Goal: Check status: Check status

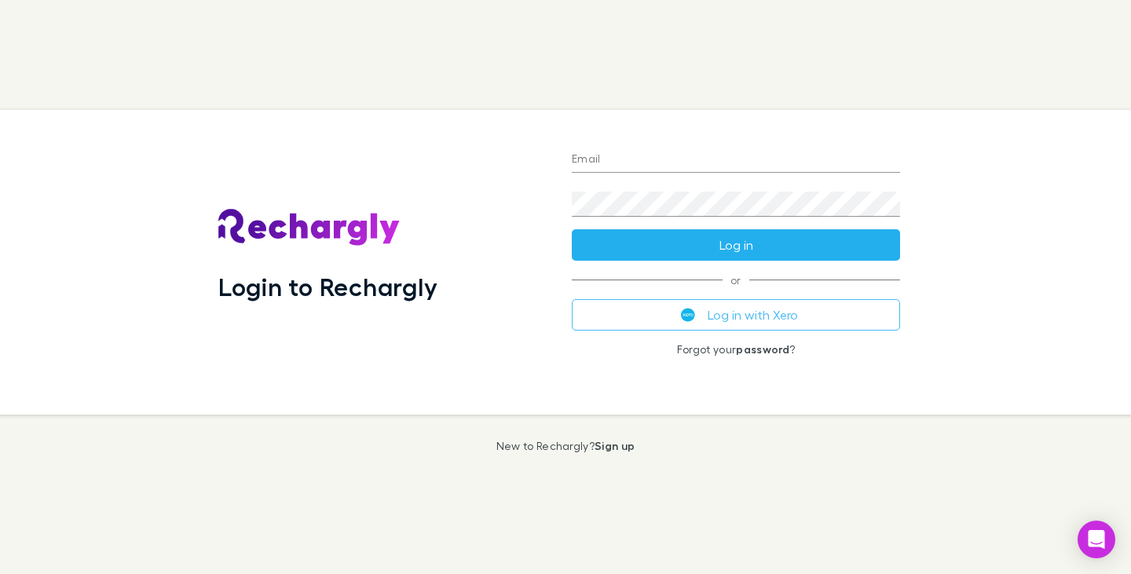
type input "**********"
click at [756, 249] on button "Log in" at bounding box center [736, 244] width 328 height 31
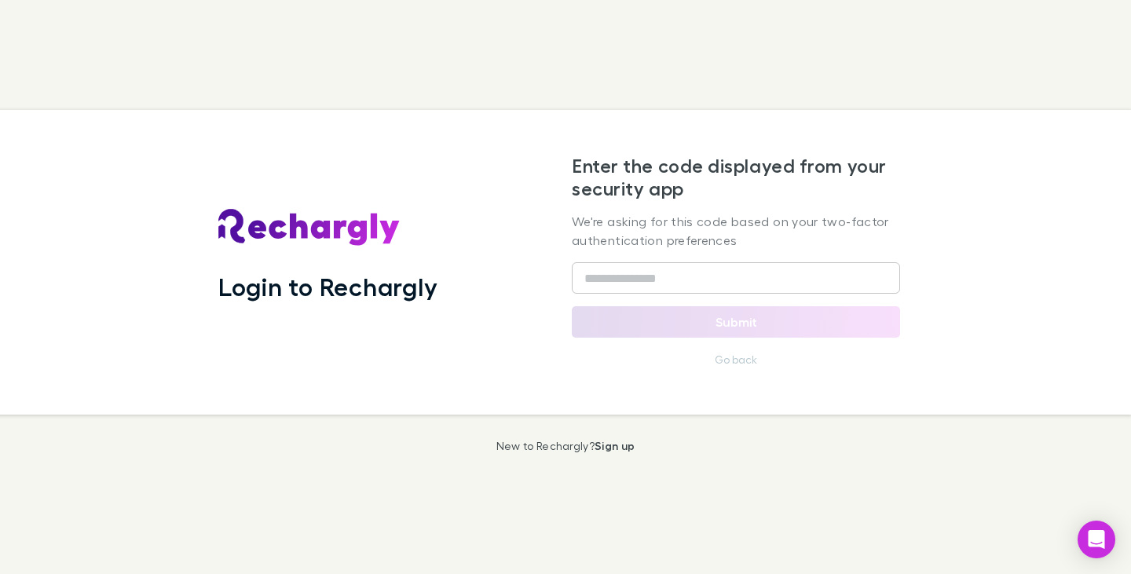
click at [725, 261] on div "Enter the code displayed from your security app We're asking for this code base…" at bounding box center [736, 262] width 328 height 215
click at [705, 273] on input "text" at bounding box center [736, 277] width 328 height 31
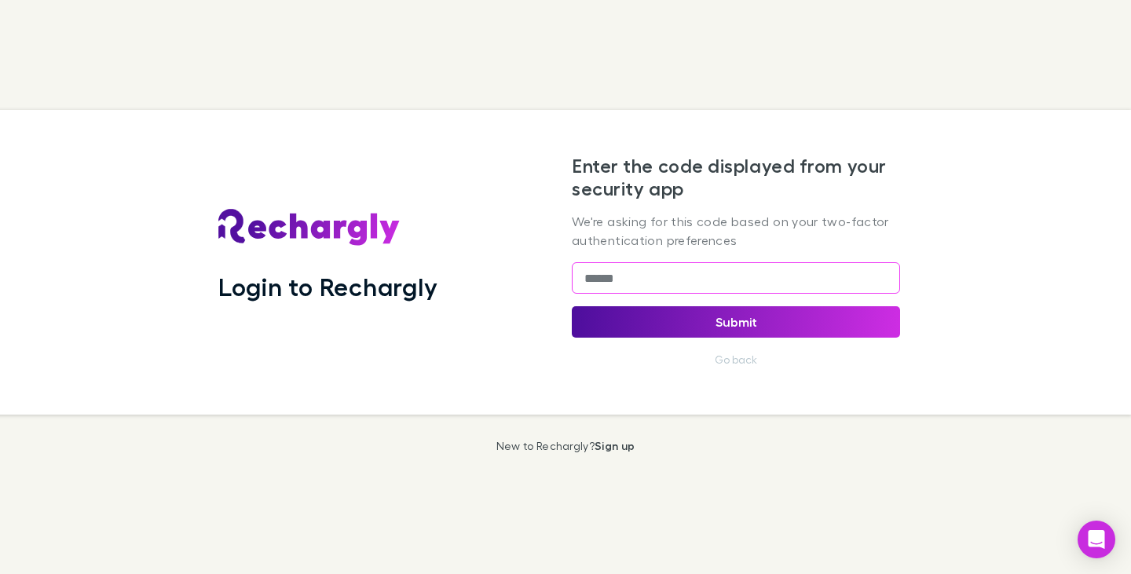
type input "******"
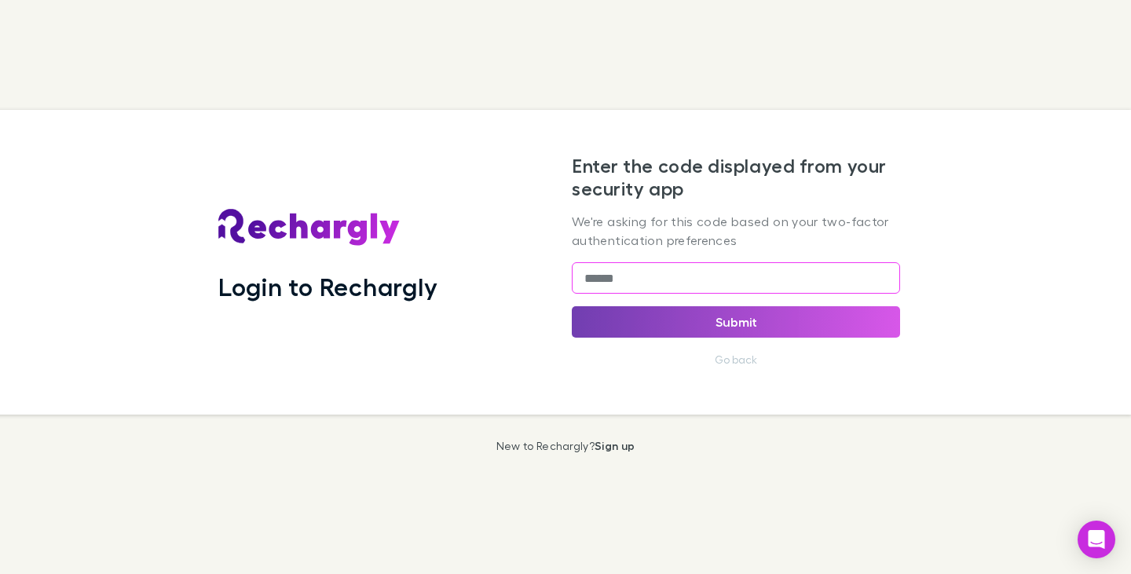
click at [730, 322] on button "Submit" at bounding box center [736, 321] width 328 height 31
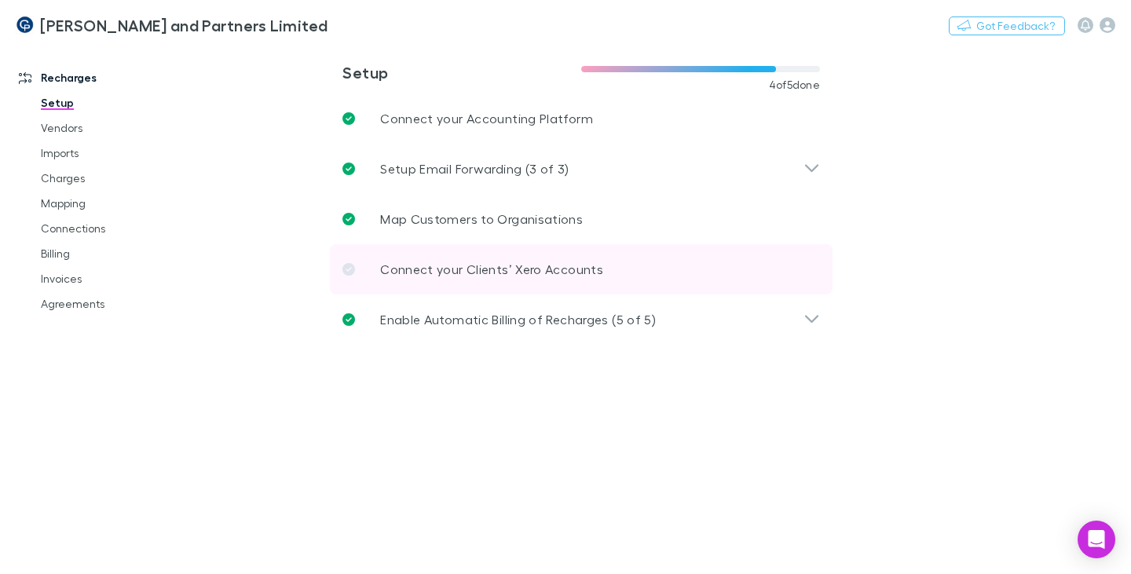
click at [348, 269] on icon at bounding box center [348, 269] width 13 height 13
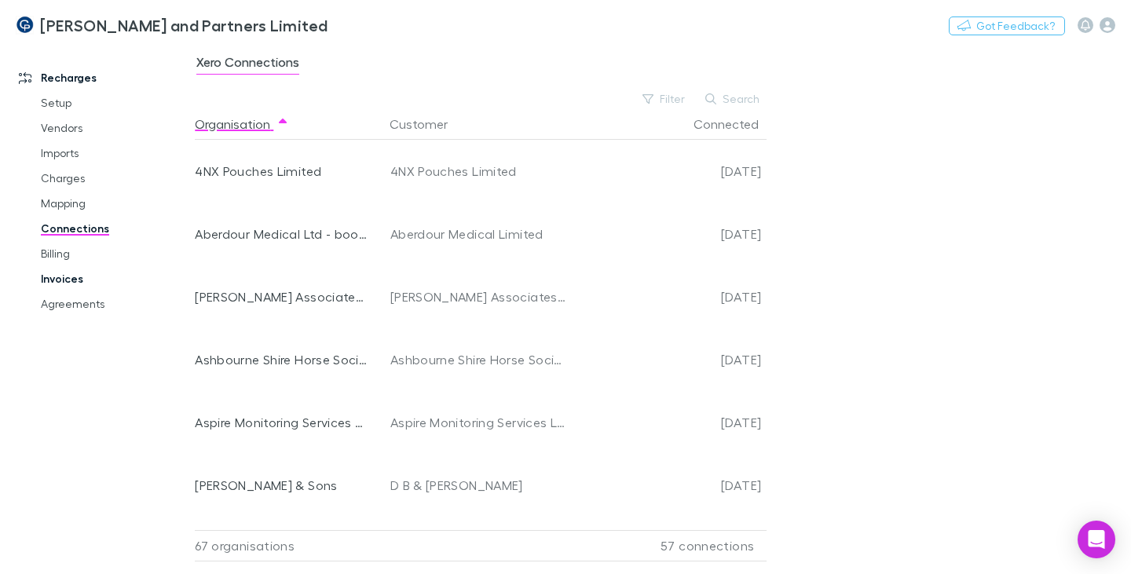
click at [60, 282] on link "Invoices" at bounding box center [114, 278] width 178 height 25
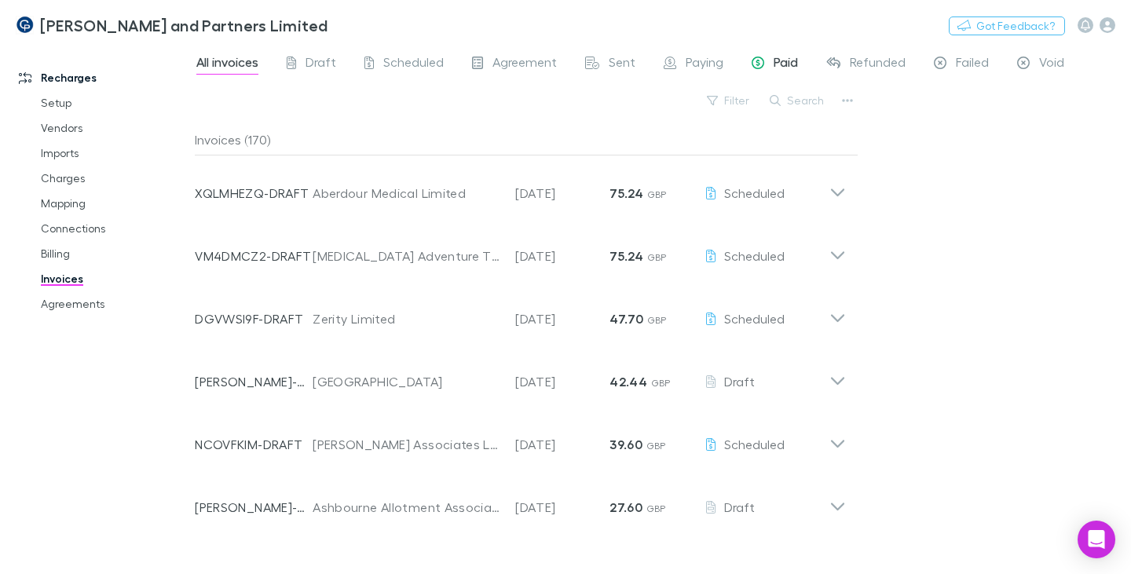
click at [782, 58] on span "Paid" at bounding box center [786, 64] width 24 height 20
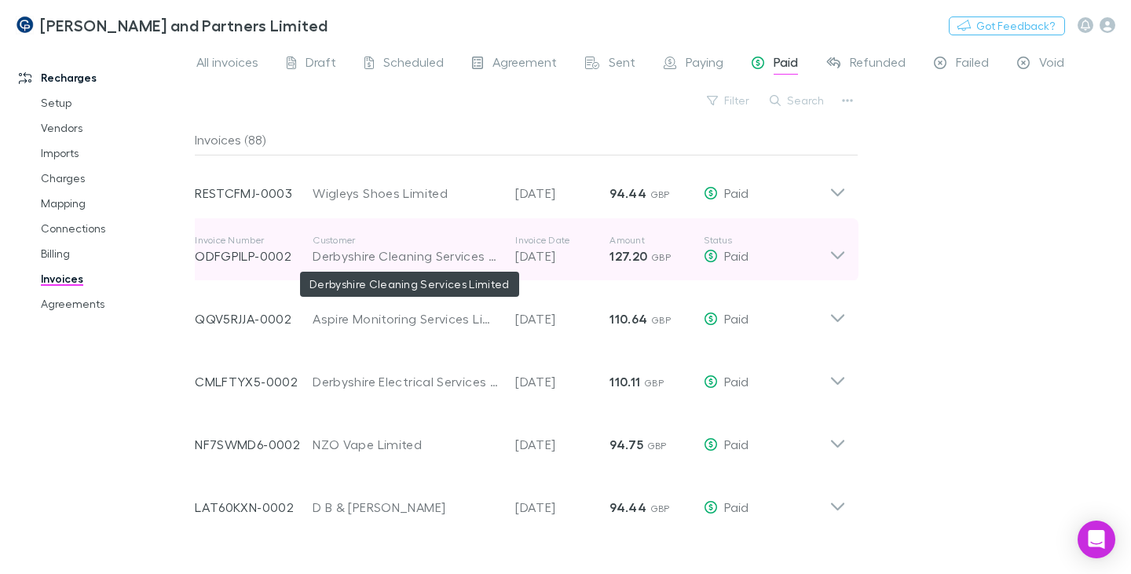
click at [438, 248] on div "Derbyshire Cleaning Services Limited" at bounding box center [406, 256] width 187 height 19
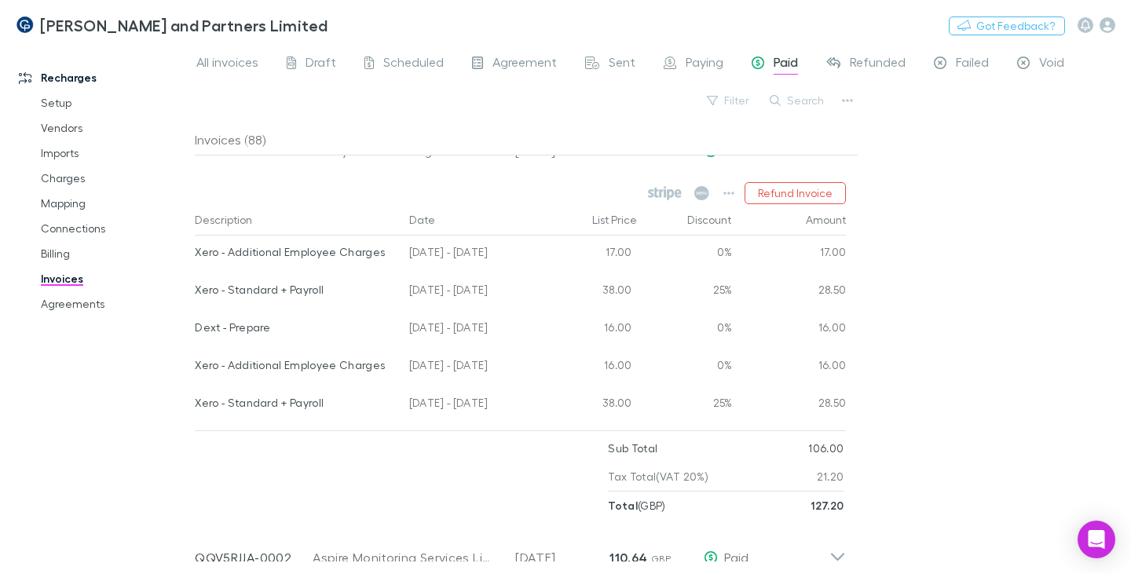
scroll to position [79, 0]
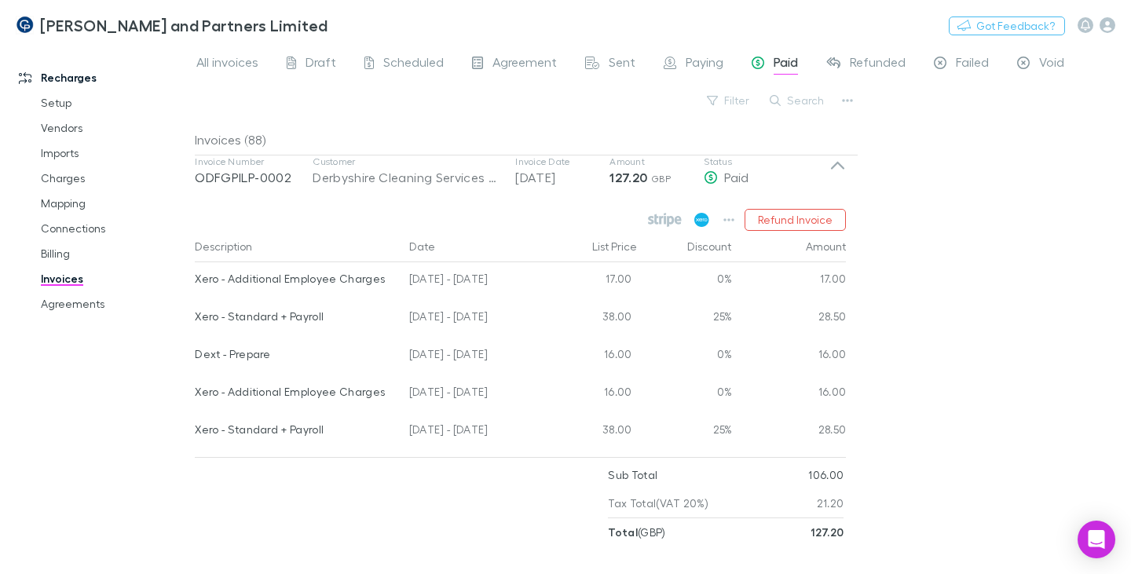
click at [706, 220] on icon at bounding box center [706, 219] width 3 height 3
click at [669, 216] on icon at bounding box center [665, 220] width 34 height 14
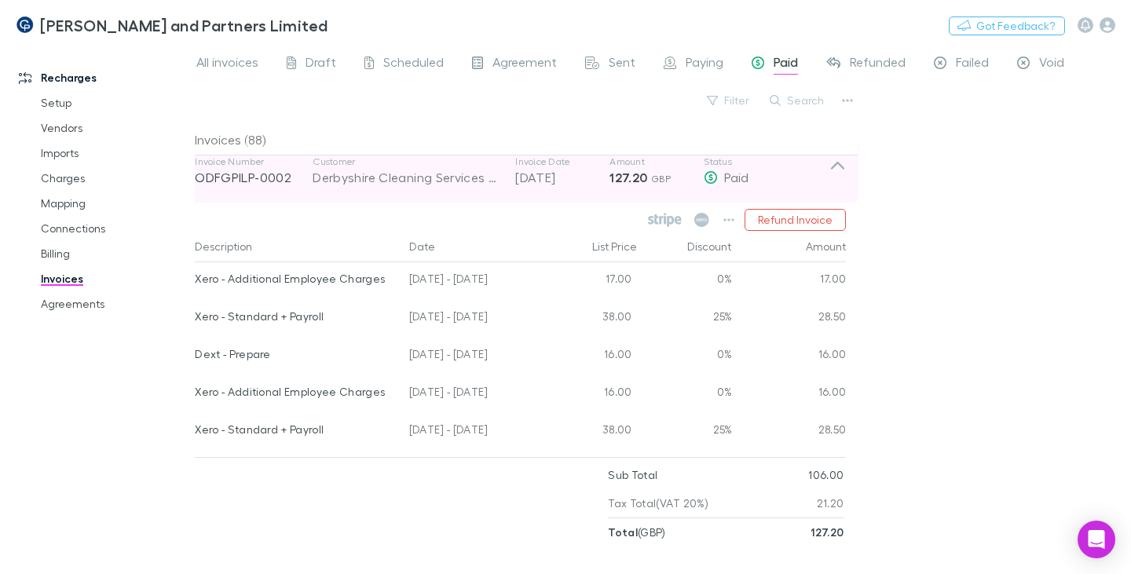
click at [840, 166] on icon at bounding box center [837, 166] width 13 height 8
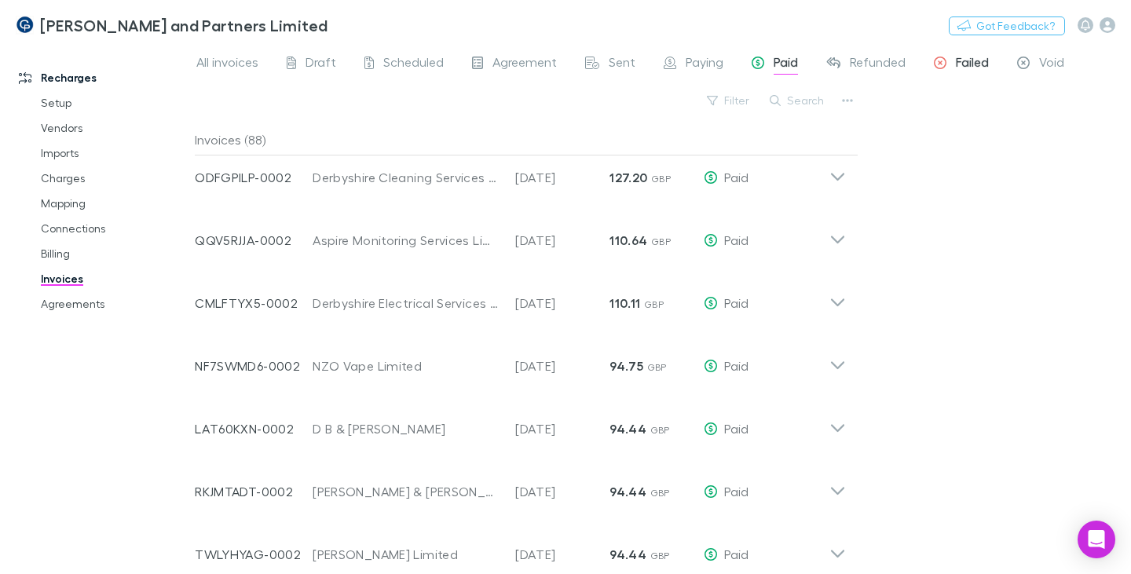
click at [966, 60] on span "Failed" at bounding box center [972, 64] width 33 height 20
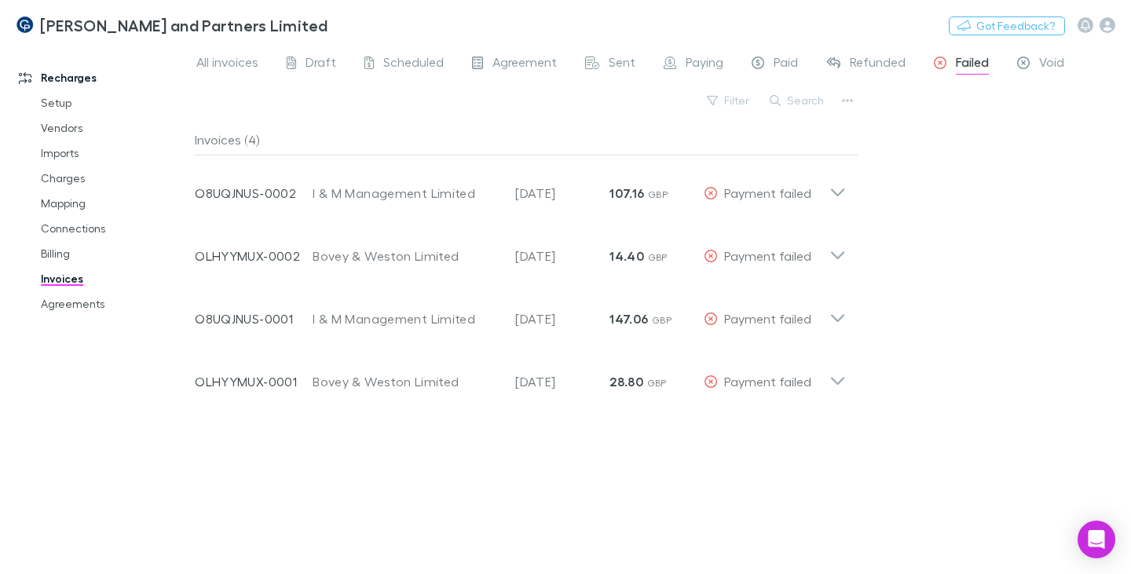
click at [75, 278] on link "Invoices" at bounding box center [114, 278] width 178 height 25
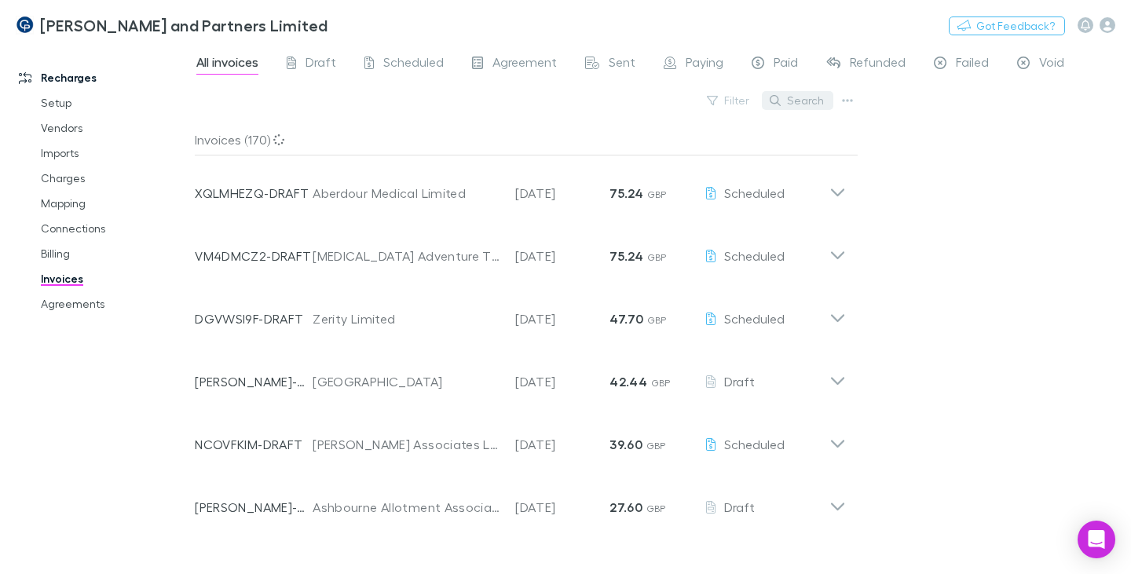
click at [825, 101] on button "Search" at bounding box center [797, 100] width 71 height 19
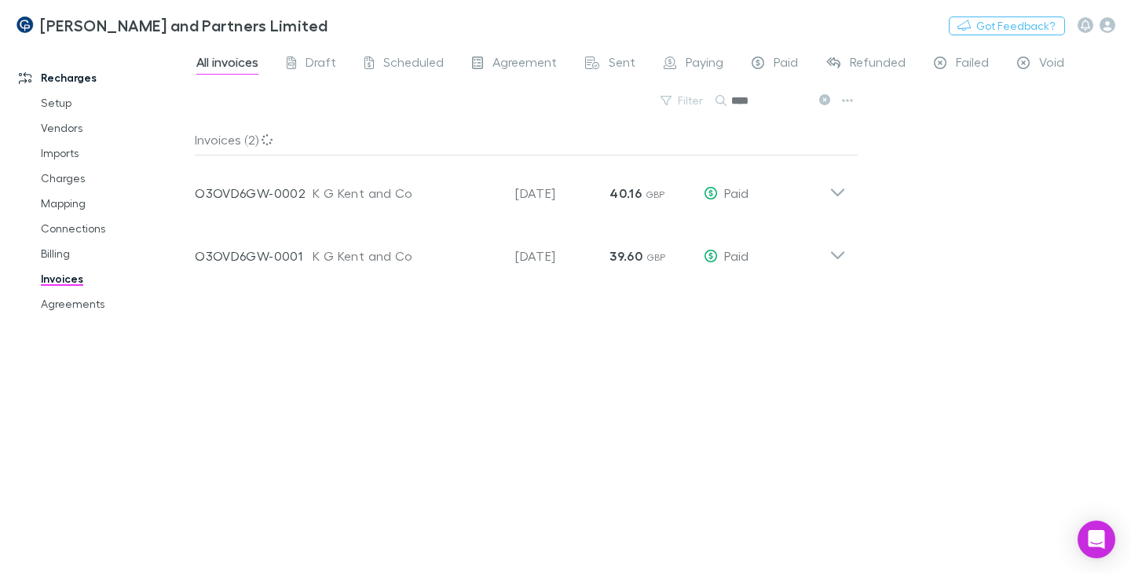
type input "****"
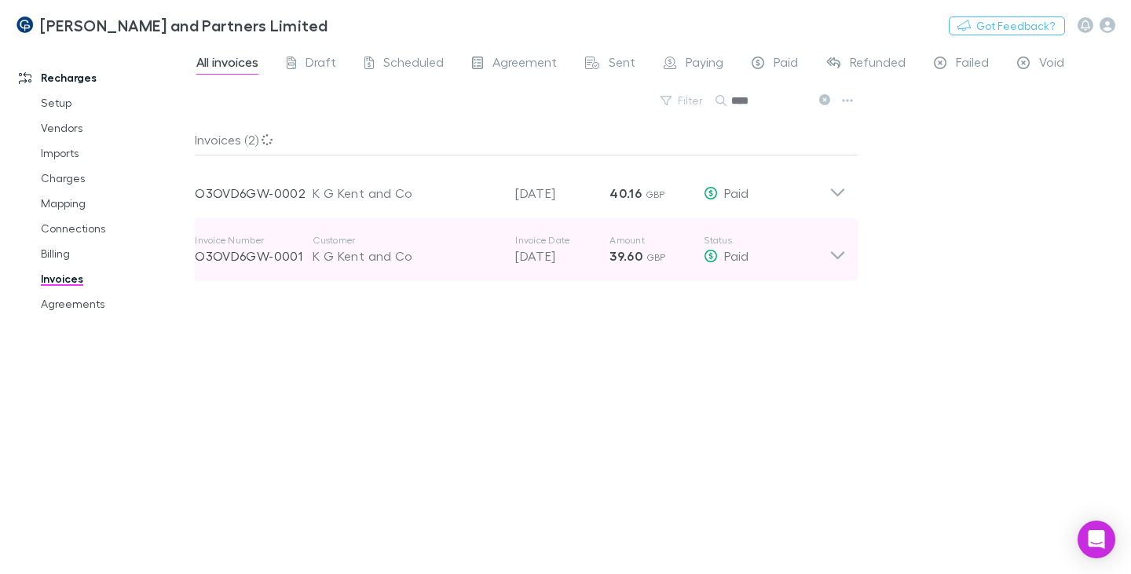
click at [338, 254] on div "K G Kent and Co" at bounding box center [406, 256] width 187 height 19
